Goal: Ask a question

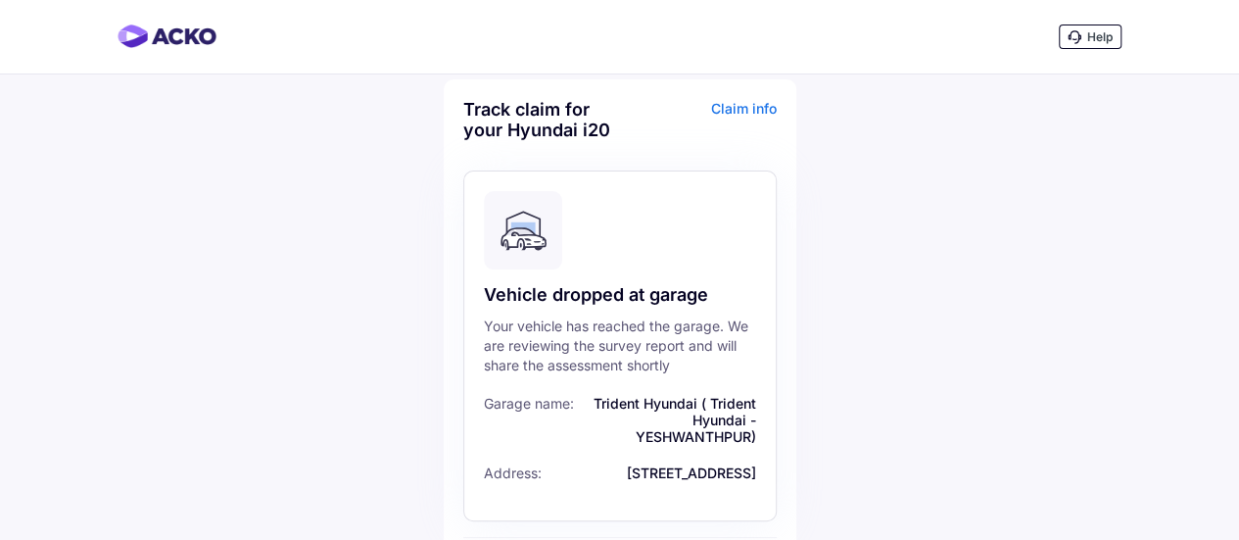
click at [184, 50] on div "Help" at bounding box center [619, 37] width 1239 height 74
click at [1093, 40] on span "Help" at bounding box center [1099, 36] width 25 height 15
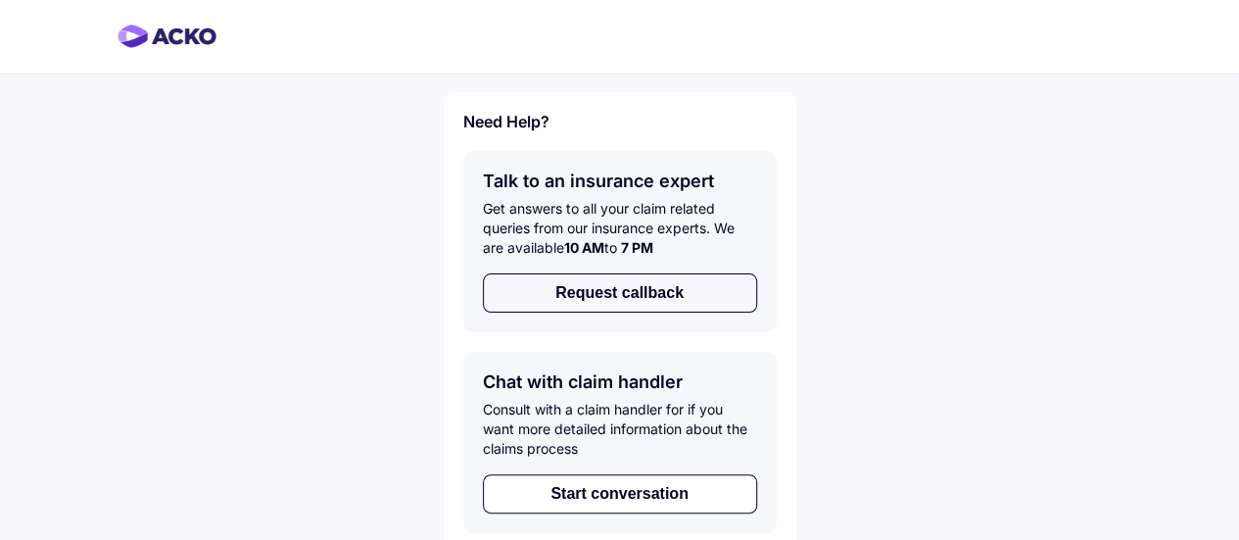
click at [609, 299] on button "Request callback" at bounding box center [620, 292] width 274 height 39
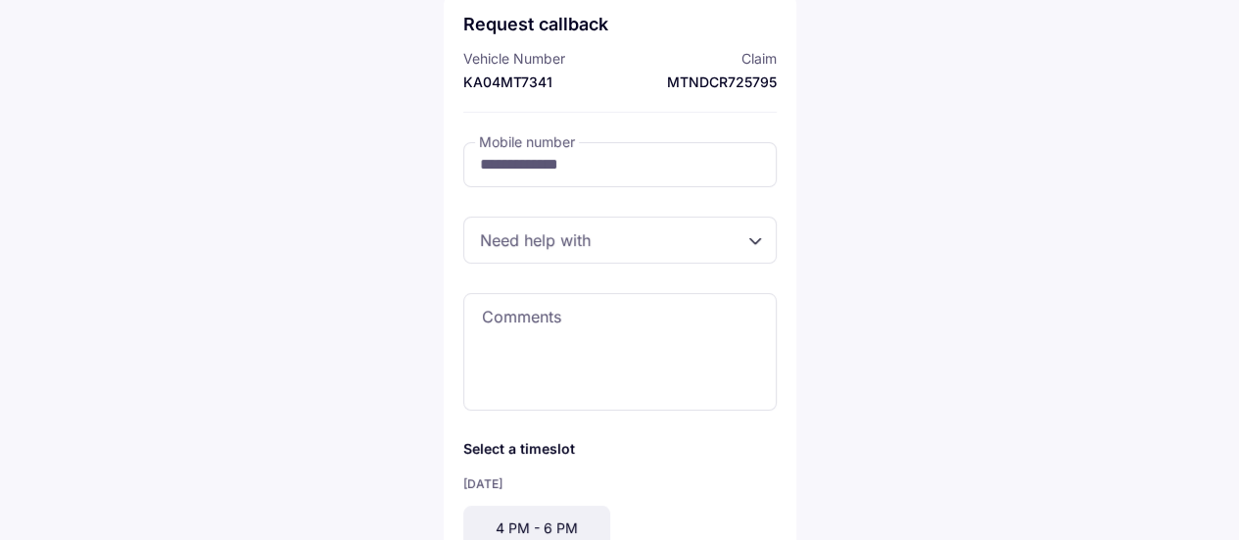
scroll to position [196, 0]
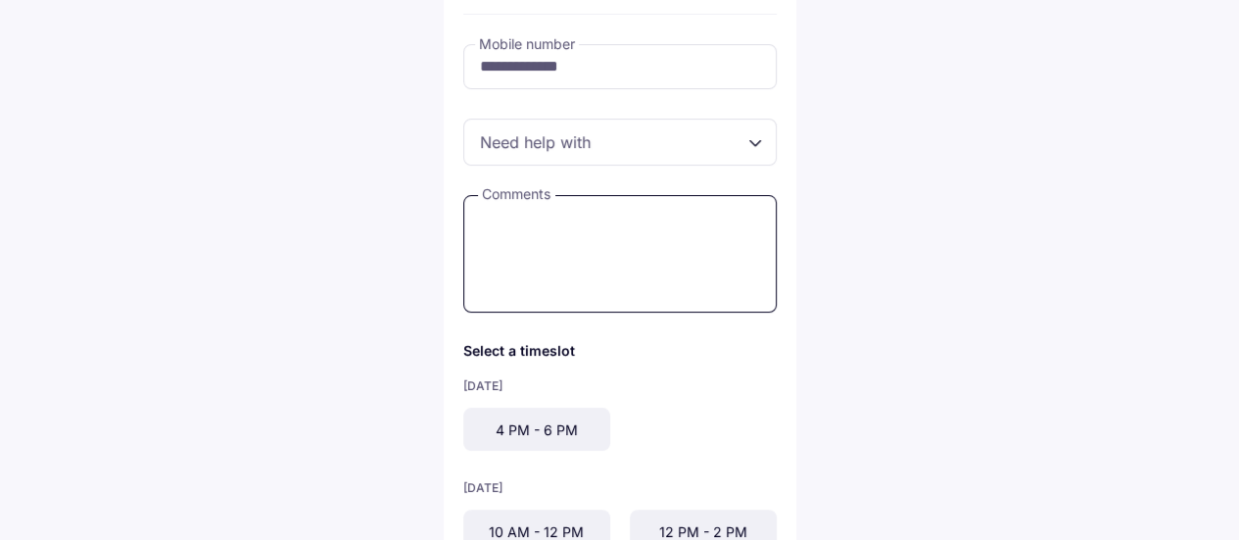
click at [552, 234] on textarea at bounding box center [620, 254] width 314 height 118
type textarea "**********"
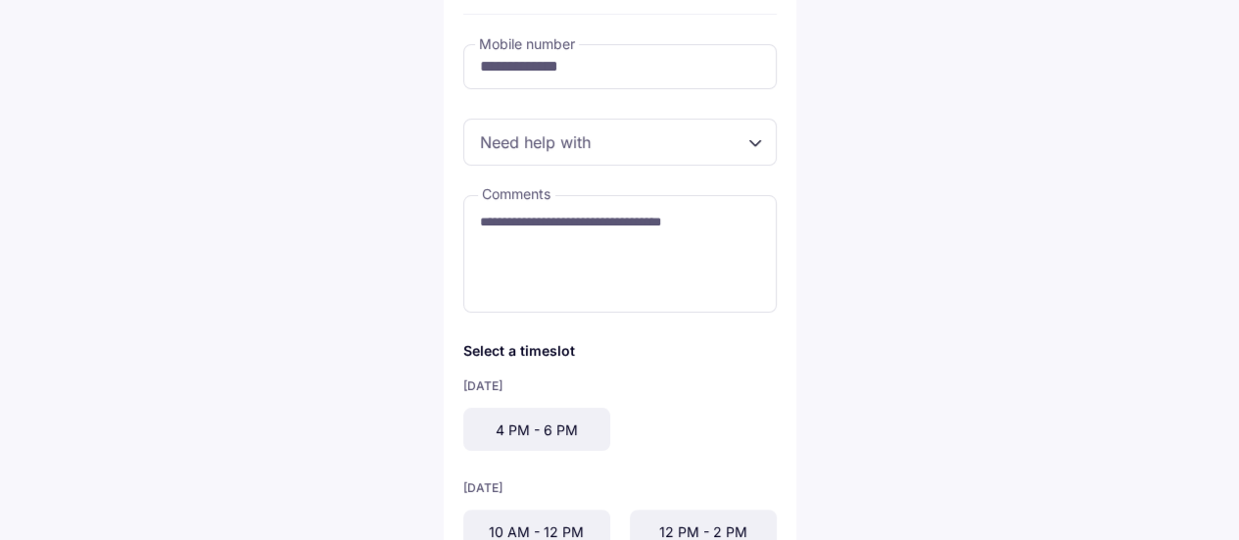
click at [558, 430] on div "4 PM - 6 PM" at bounding box center [536, 429] width 147 height 43
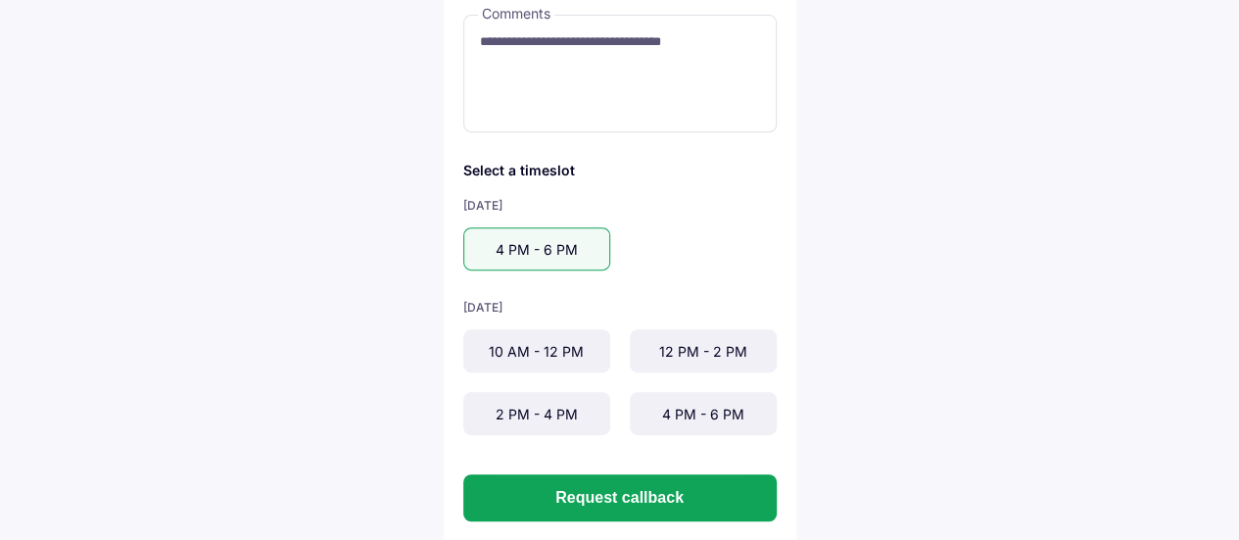
scroll to position [392, 0]
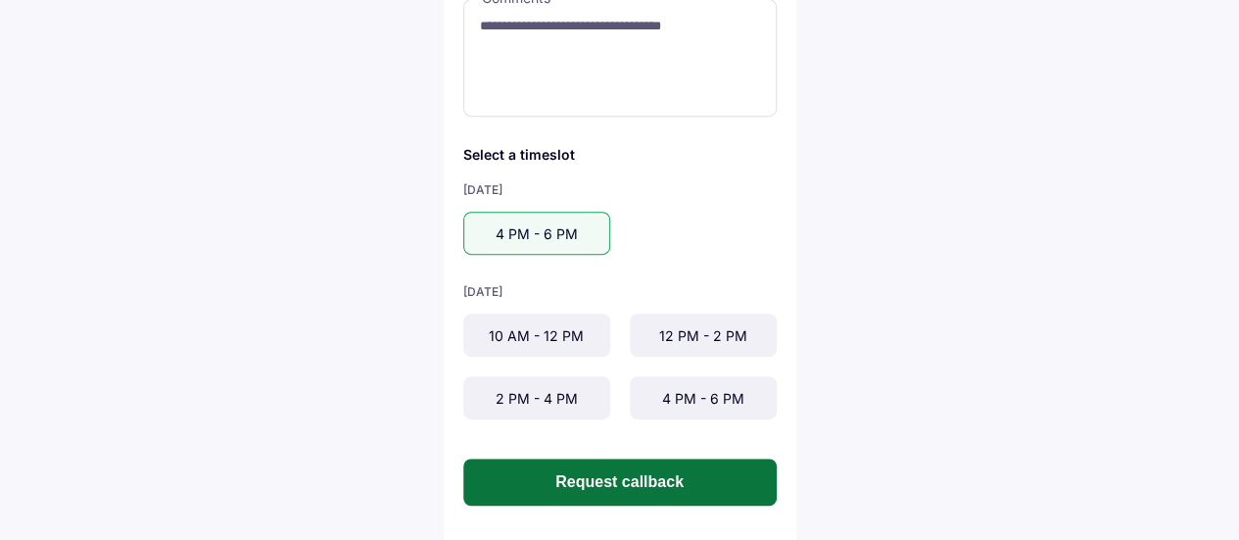
click at [529, 467] on button "Request callback" at bounding box center [620, 482] width 314 height 47
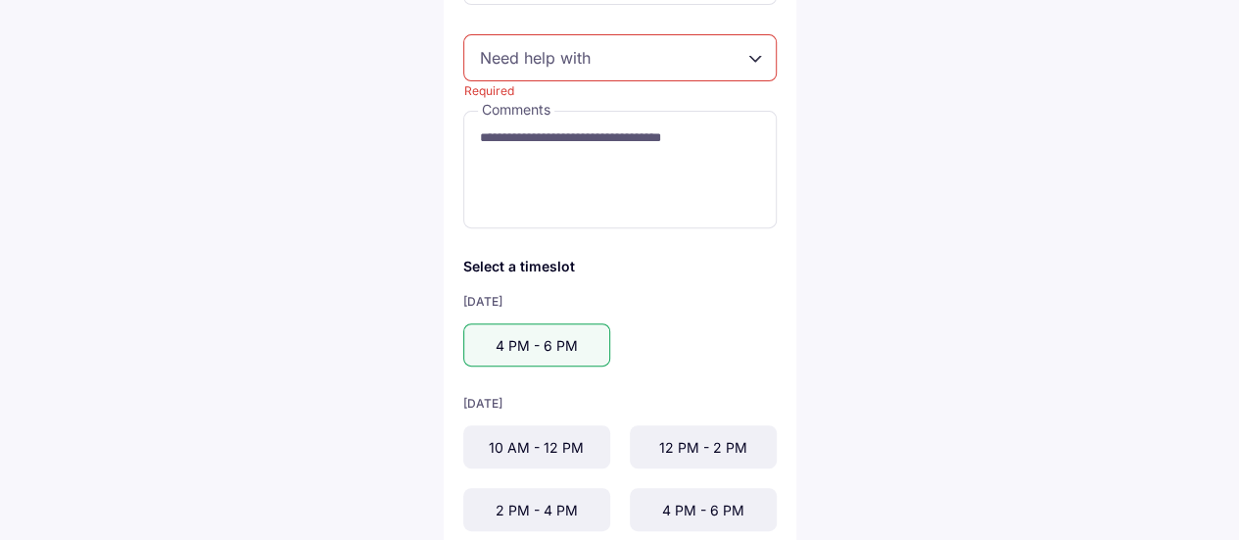
scroll to position [0, 0]
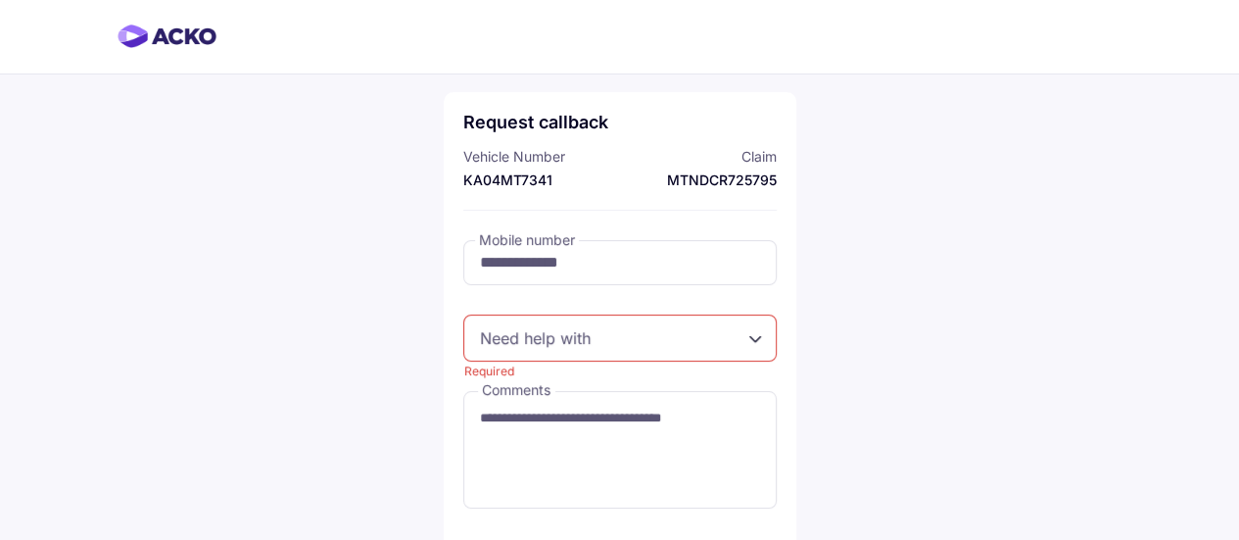
click at [572, 346] on div "Required" at bounding box center [620, 337] width 314 height 47
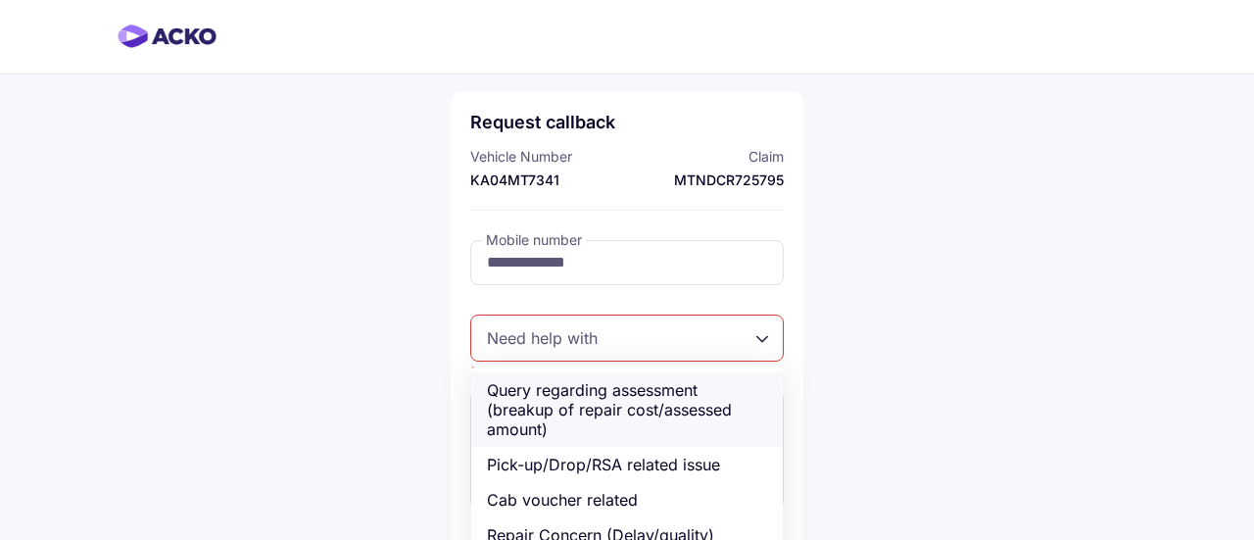
click at [547, 407] on div "Query regarding assessment (breakup of repair cost/assessed amount)" at bounding box center [627, 409] width 312 height 74
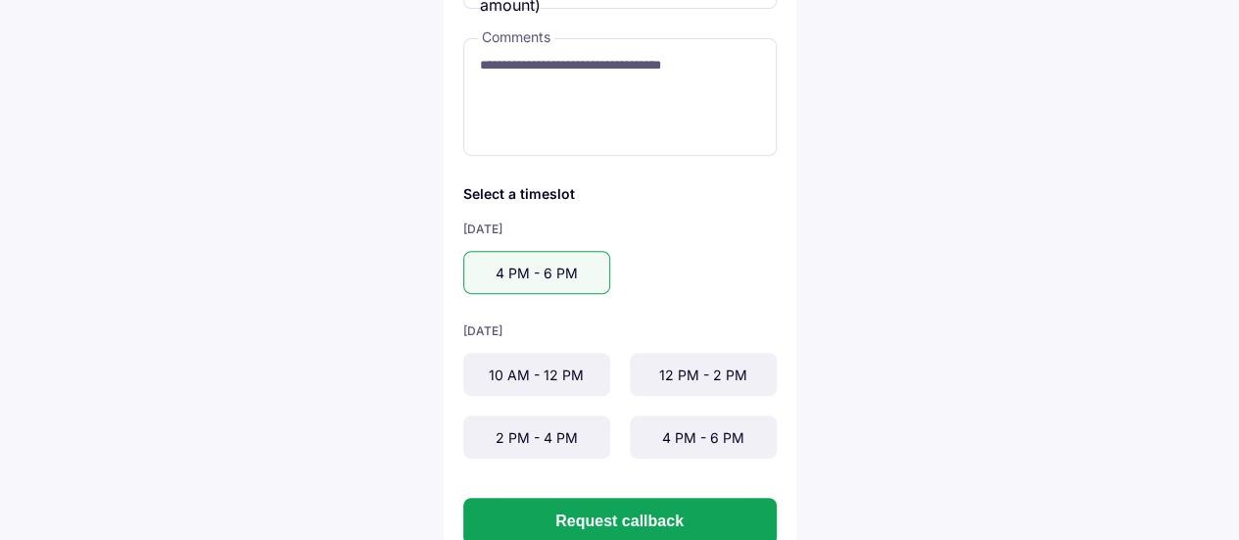
scroll to position [392, 0]
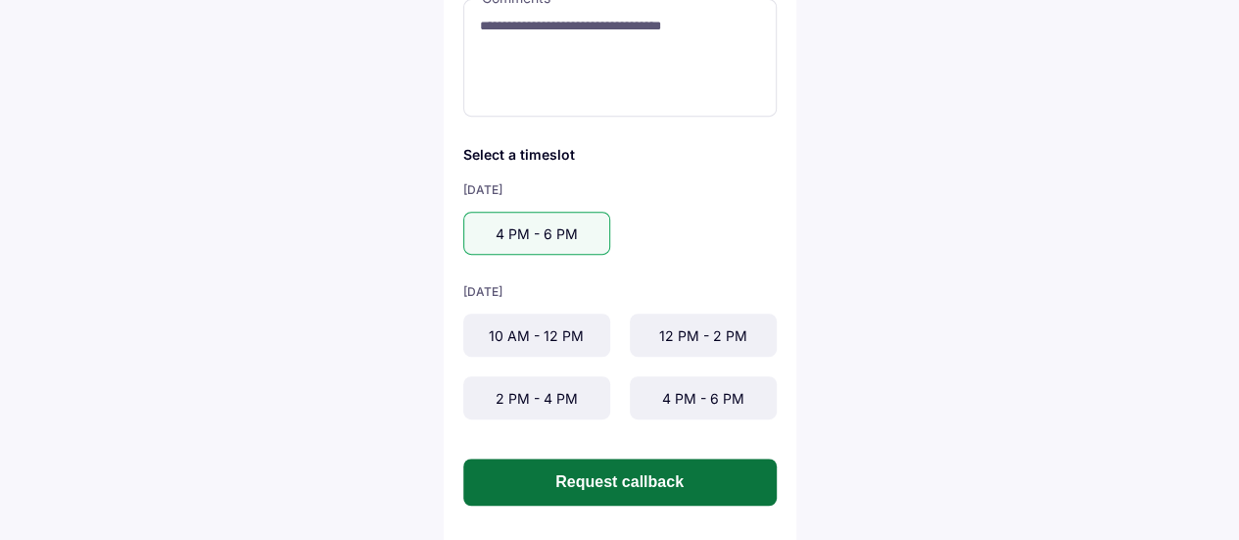
click at [612, 465] on button "Request callback" at bounding box center [620, 482] width 314 height 47
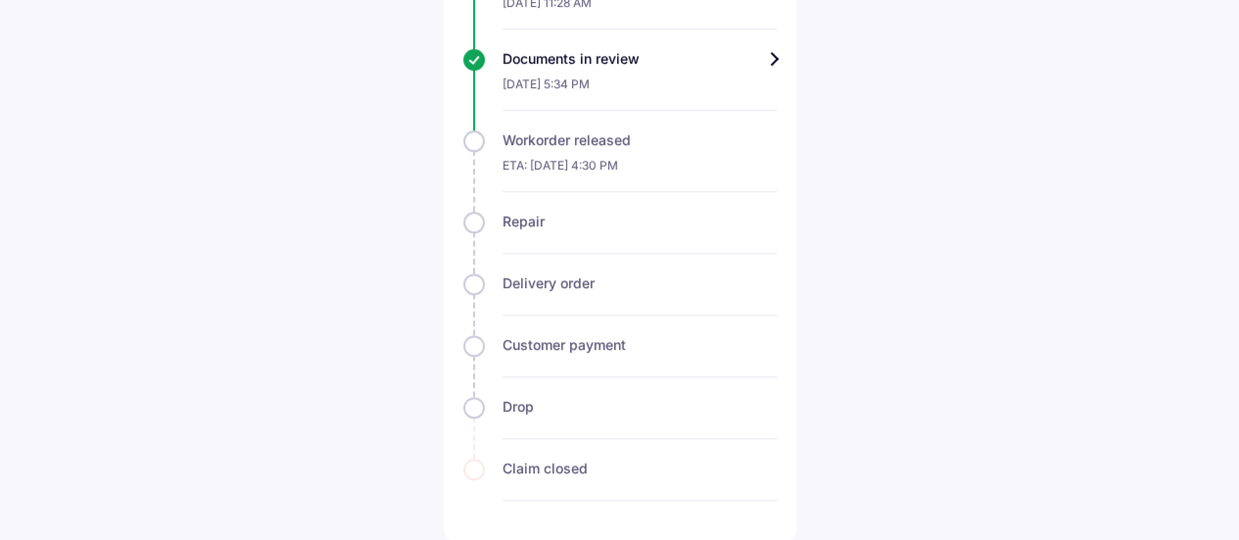
scroll to position [950, 0]
drag, startPoint x: 365, startPoint y: 123, endPoint x: 400, endPoint y: 42, distance: 88.3
